Goal: Navigation & Orientation: Find specific page/section

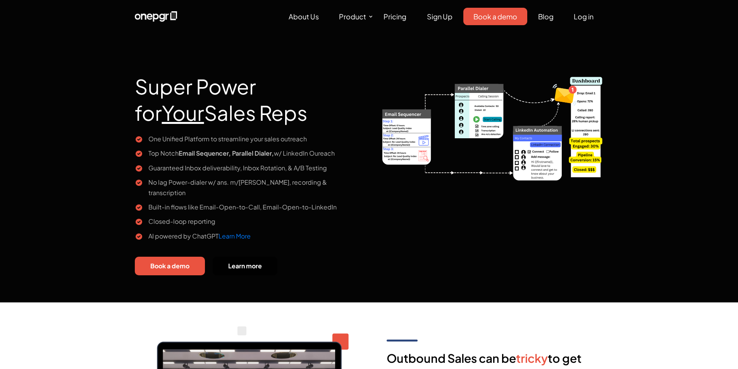
click at [507, 16] on link "Book a demo" at bounding box center [495, 16] width 64 height 17
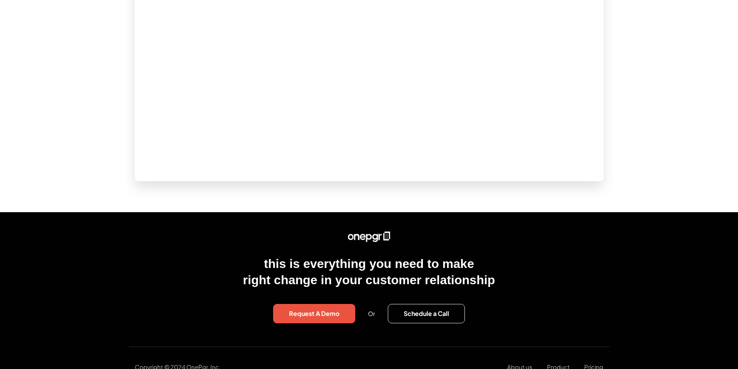
scroll to position [690, 0]
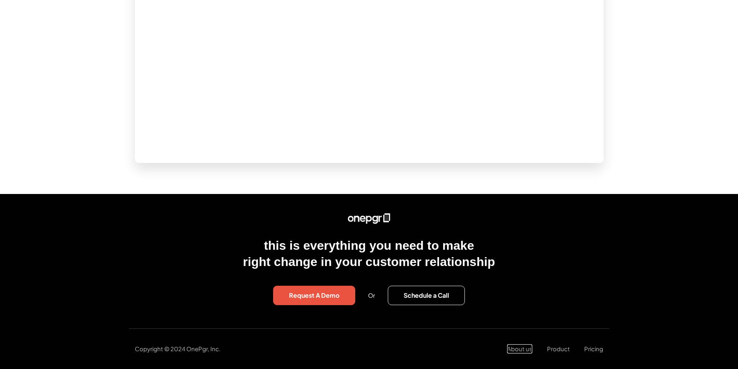
click at [527, 351] on link "About us" at bounding box center [519, 348] width 25 height 9
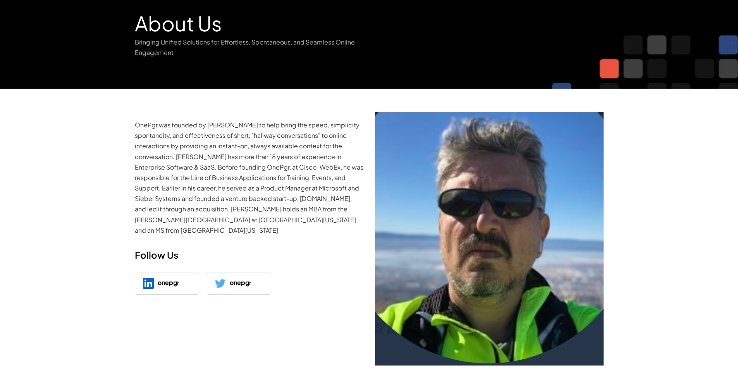
scroll to position [52, 0]
